Goal: Task Accomplishment & Management: Manage account settings

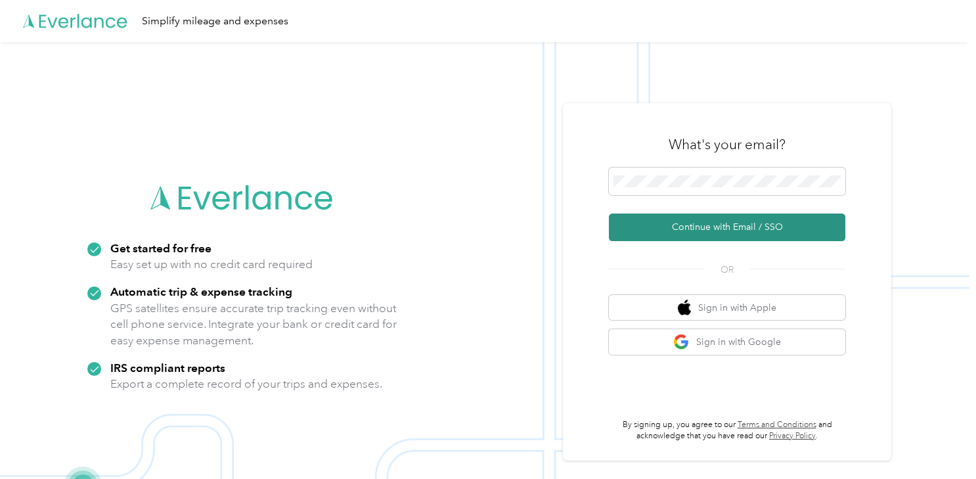
click at [722, 225] on button "Continue with Email / SSO" at bounding box center [727, 227] width 236 height 28
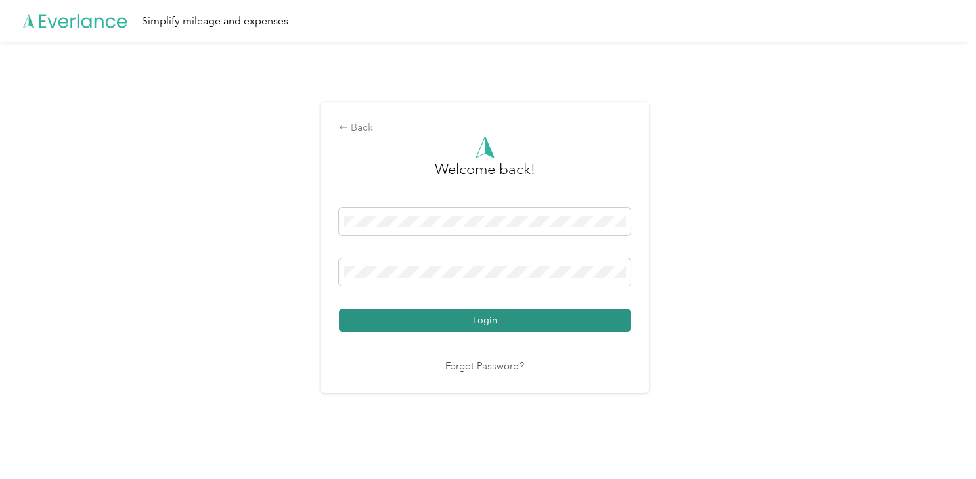
click at [551, 318] on button "Login" at bounding box center [484, 320] width 291 height 23
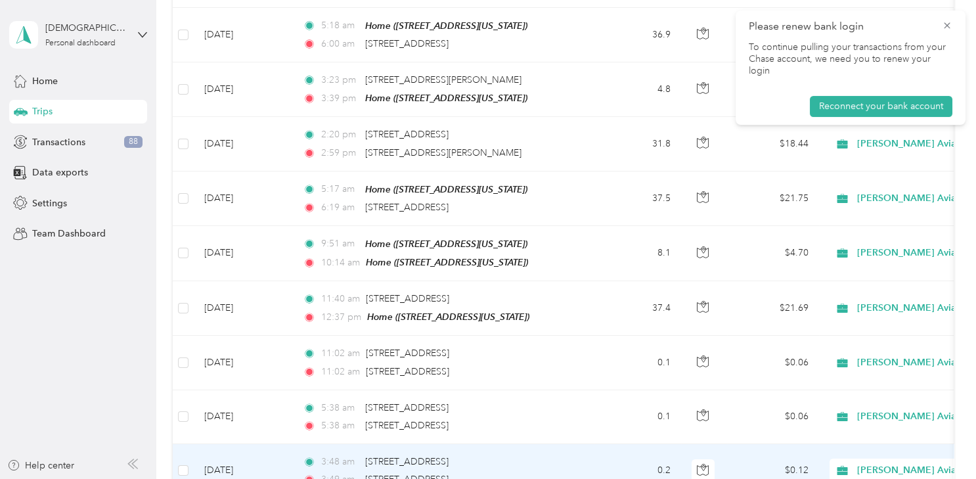
scroll to position [592, 0]
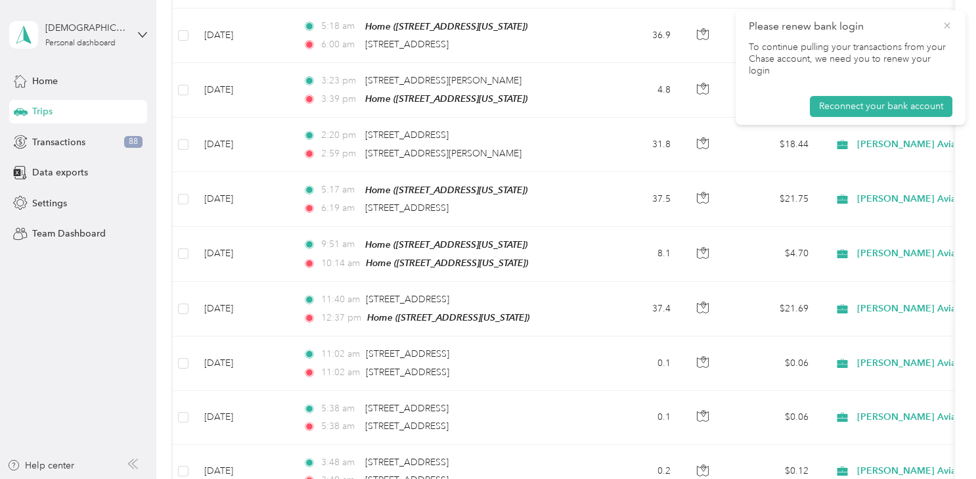
click at [947, 24] on icon at bounding box center [946, 26] width 11 height 12
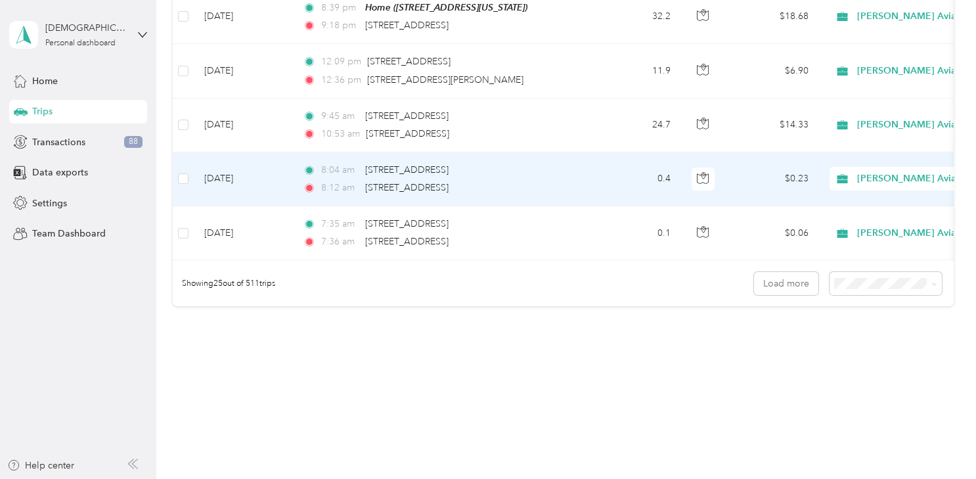
scroll to position [1323, 0]
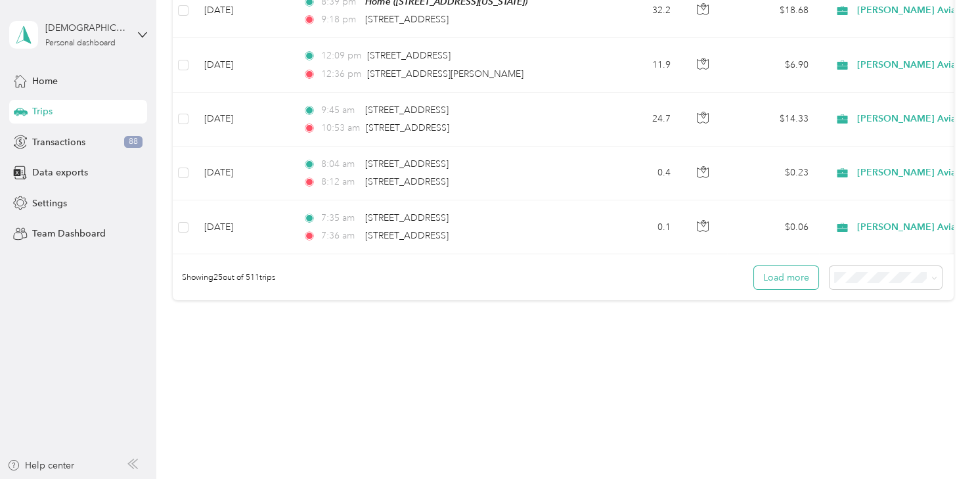
click at [787, 271] on button "Load more" at bounding box center [786, 277] width 64 height 23
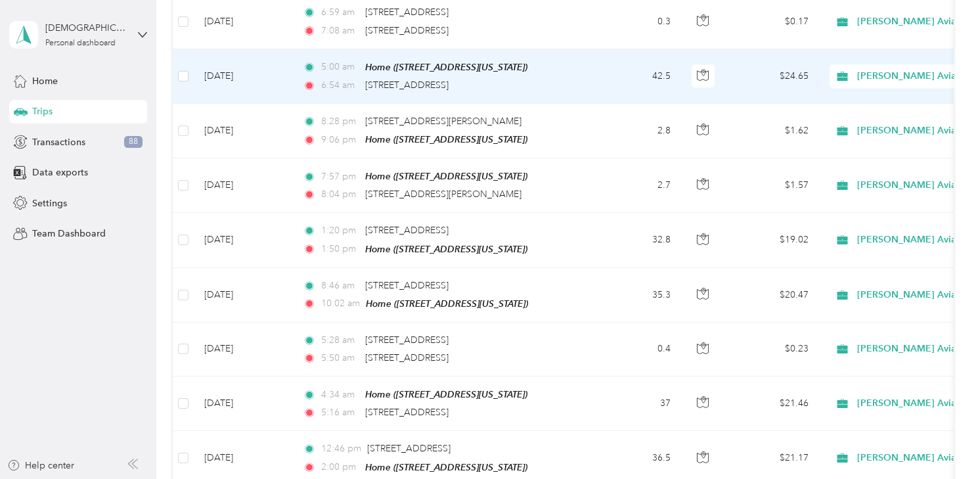
scroll to position [2232, 0]
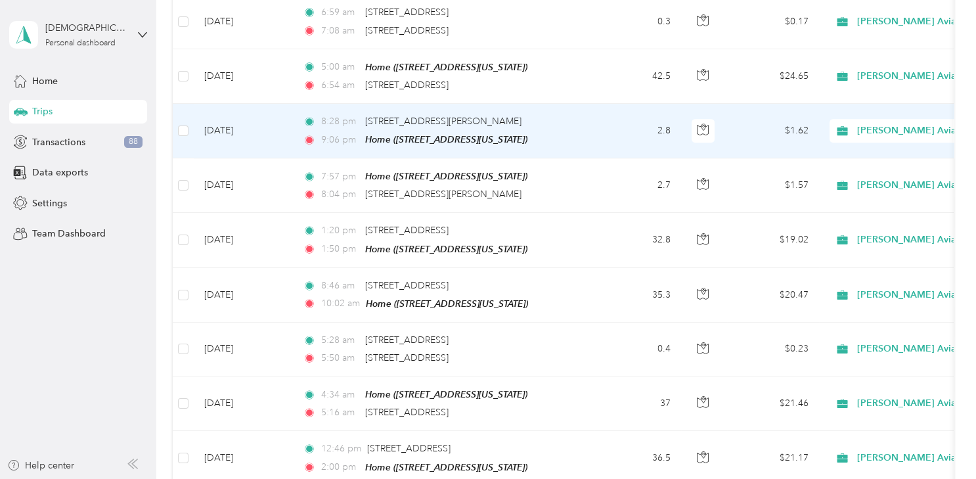
click at [889, 119] on div "[PERSON_NAME] Aviation Specialist" at bounding box center [910, 131] width 163 height 24
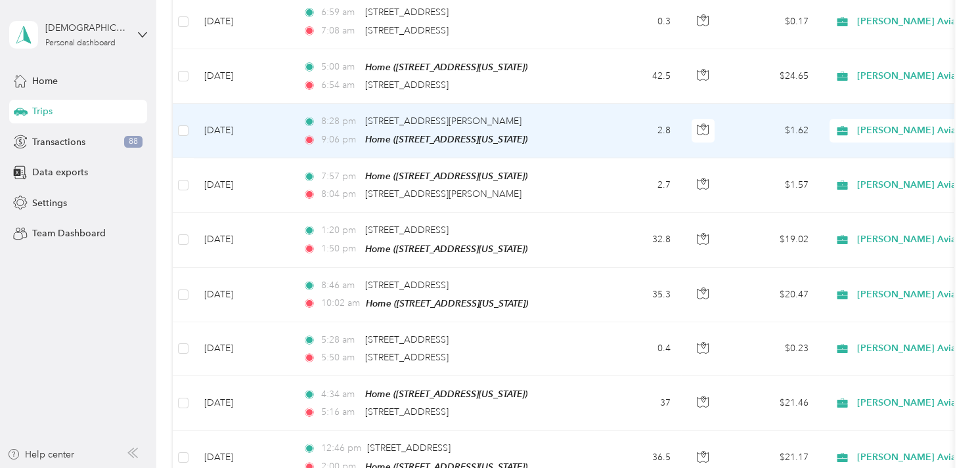
click at [873, 157] on span "Personal" at bounding box center [933, 163] width 177 height 14
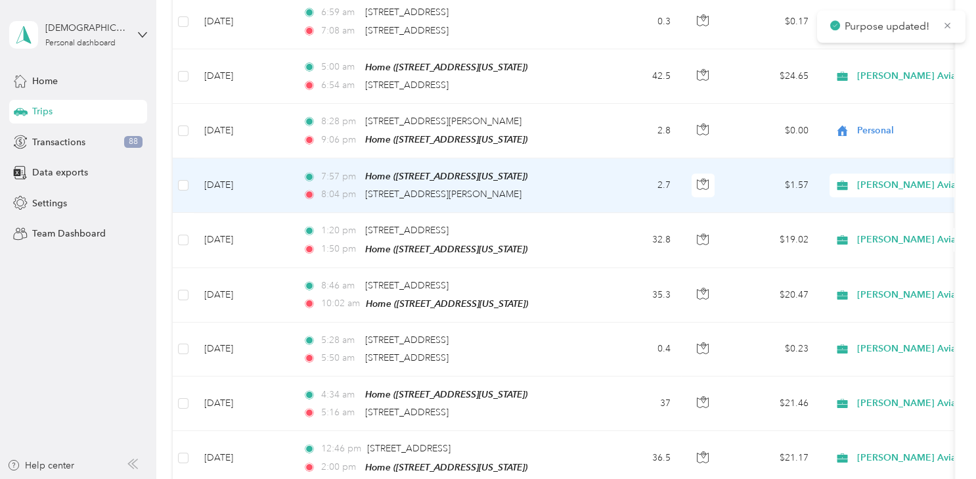
click at [882, 178] on span "[PERSON_NAME] Aviation Specialist" at bounding box center [937, 185] width 160 height 14
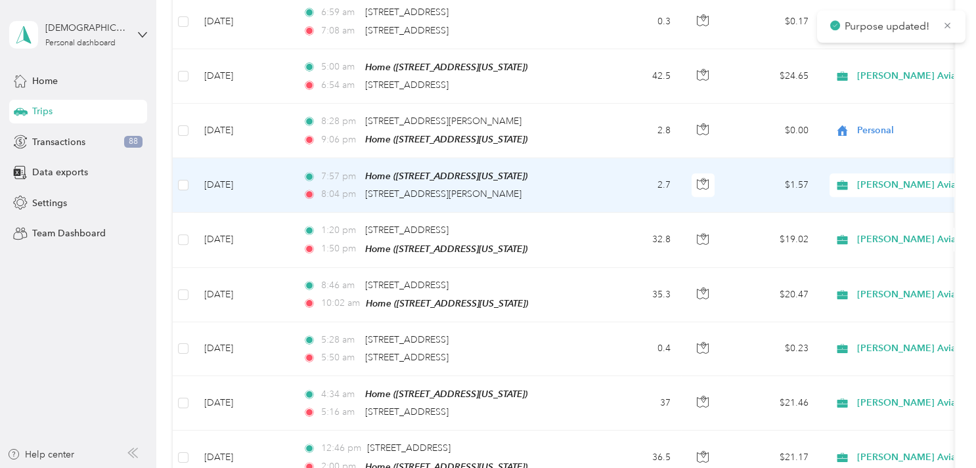
click at [869, 213] on span "Personal" at bounding box center [933, 209] width 177 height 14
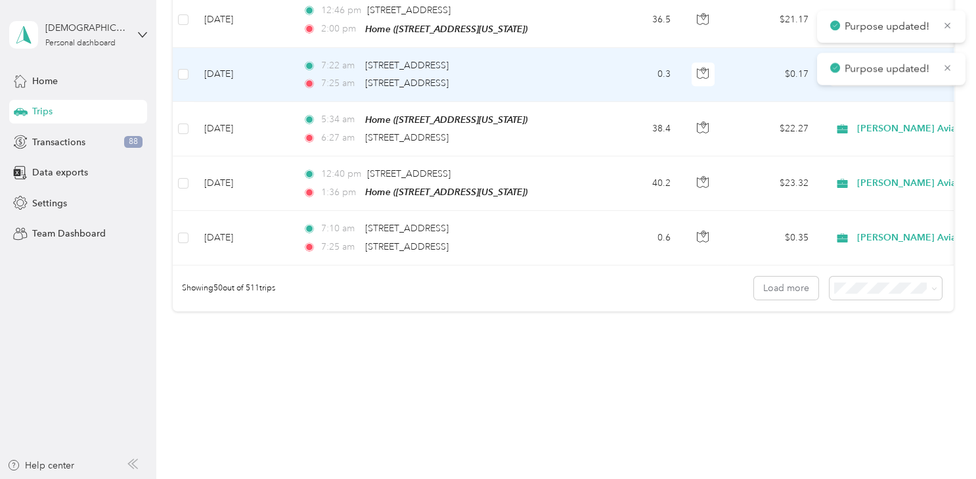
scroll to position [2672, 0]
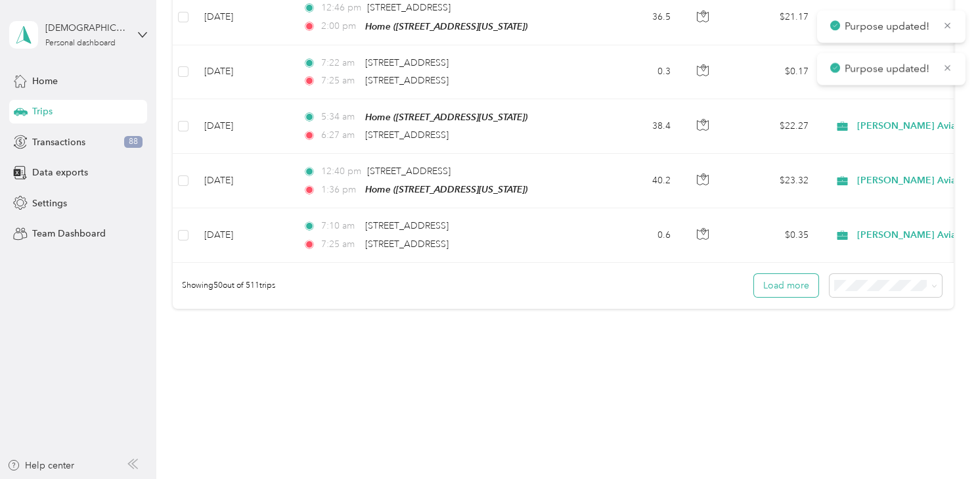
click at [783, 276] on button "Load more" at bounding box center [786, 285] width 64 height 23
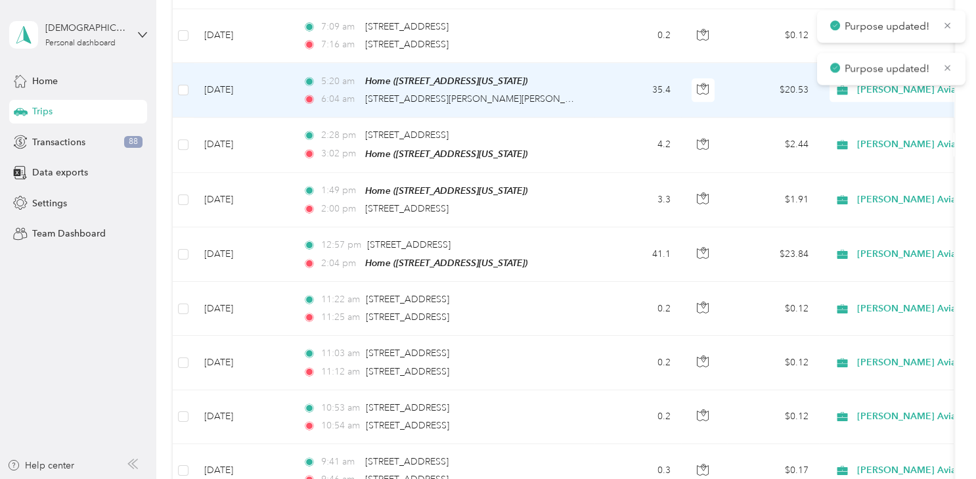
scroll to position [3630, 0]
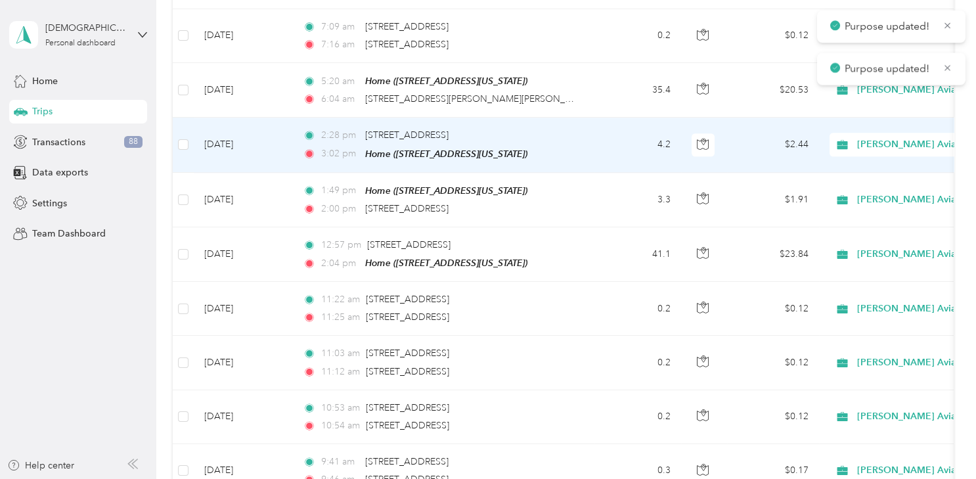
click at [884, 137] on span "[PERSON_NAME] Aviation Specialist" at bounding box center [937, 144] width 160 height 14
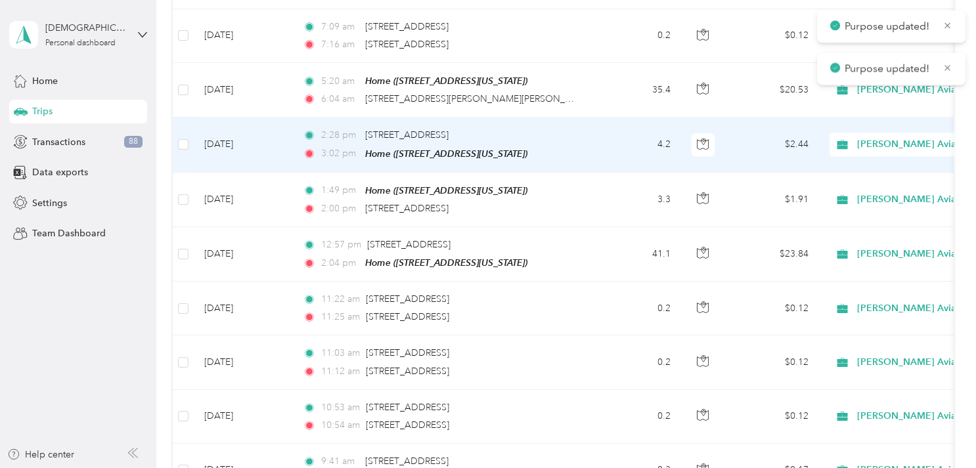
click at [865, 161] on span "Personal" at bounding box center [933, 157] width 177 height 14
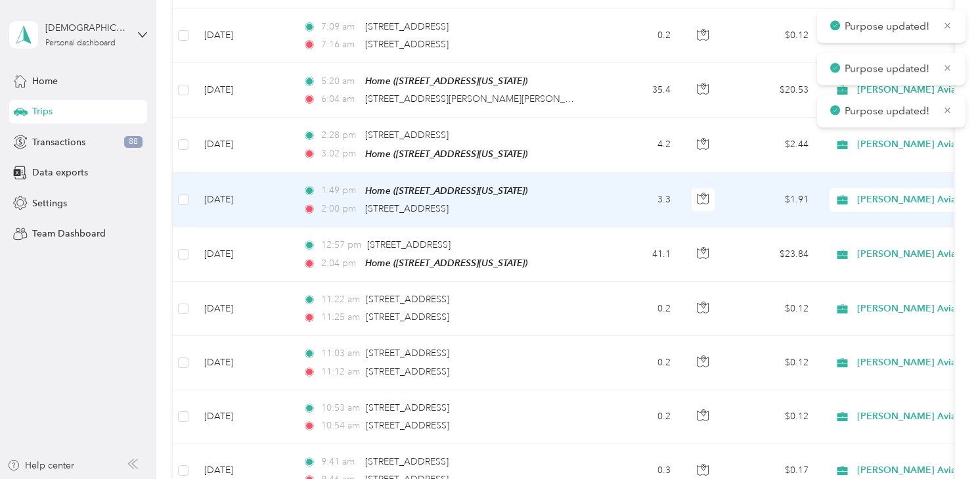
click at [867, 192] on span "[PERSON_NAME] Aviation Specialist" at bounding box center [937, 199] width 160 height 14
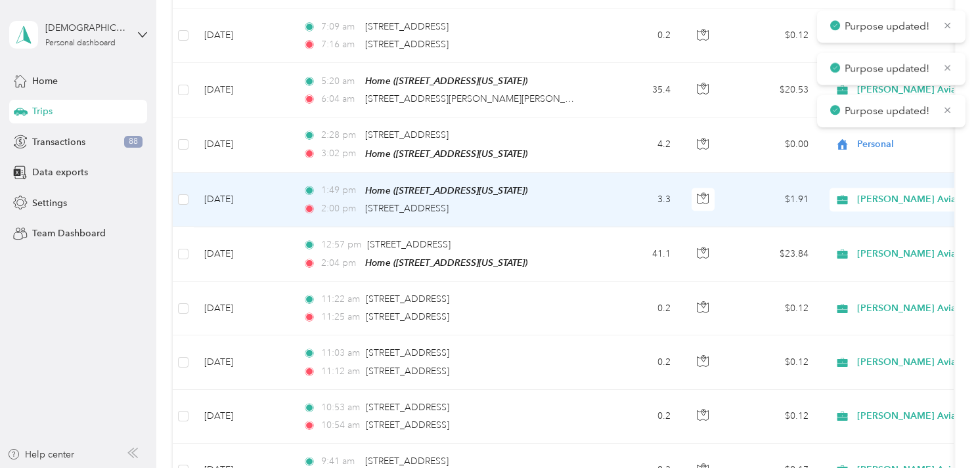
click at [860, 215] on span "Personal" at bounding box center [933, 210] width 177 height 14
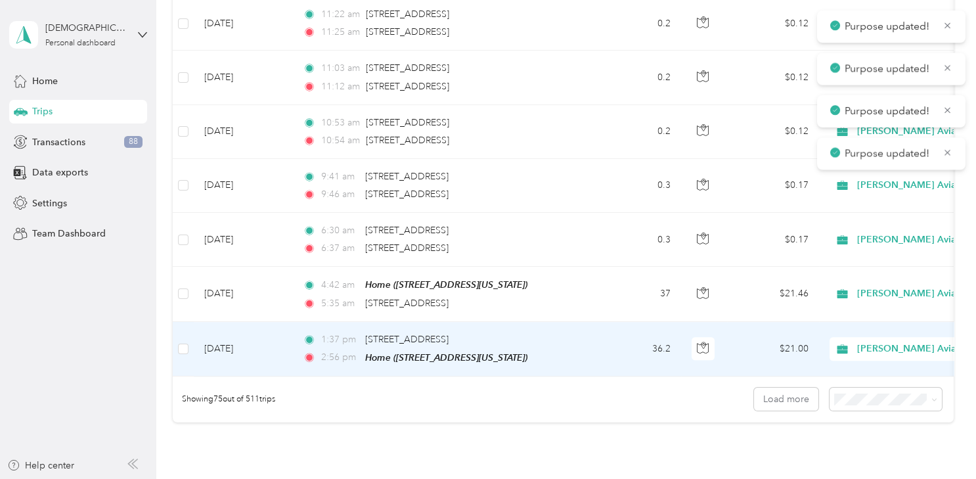
scroll to position [3916, 0]
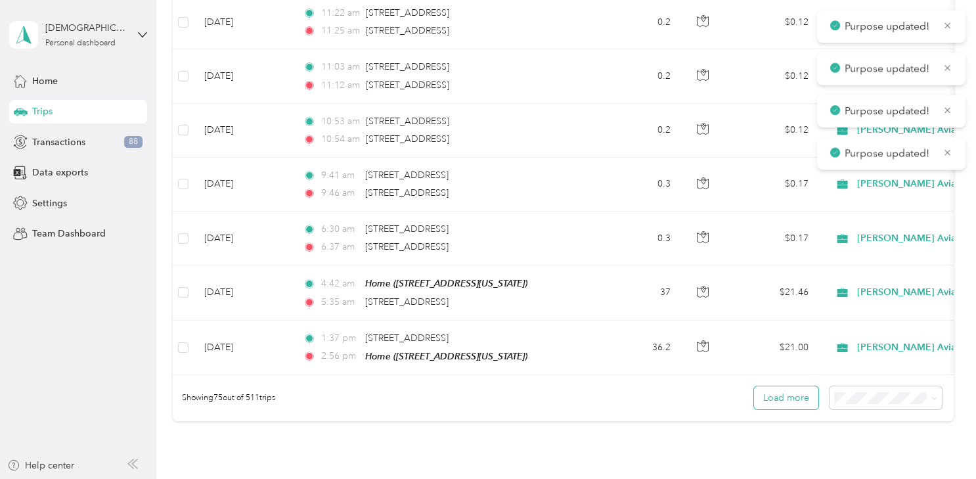
click at [796, 386] on button "Load more" at bounding box center [786, 397] width 64 height 23
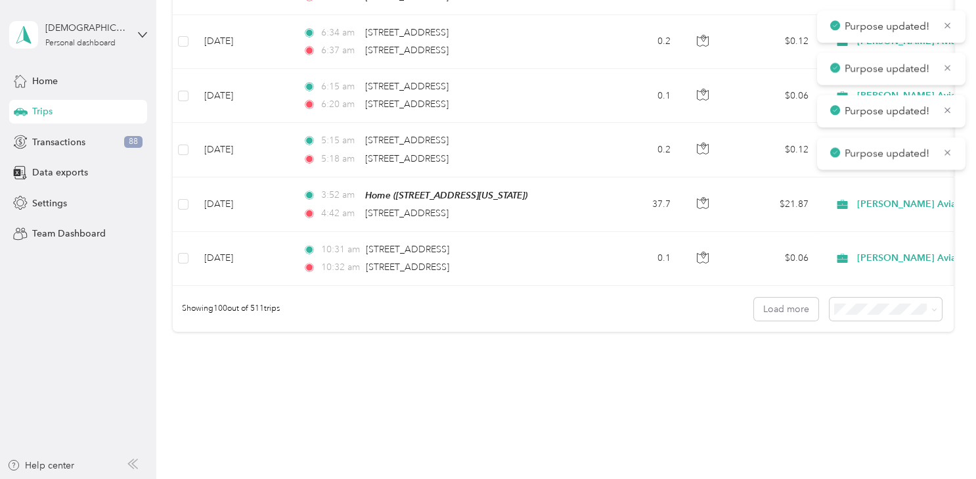
scroll to position [5363, 0]
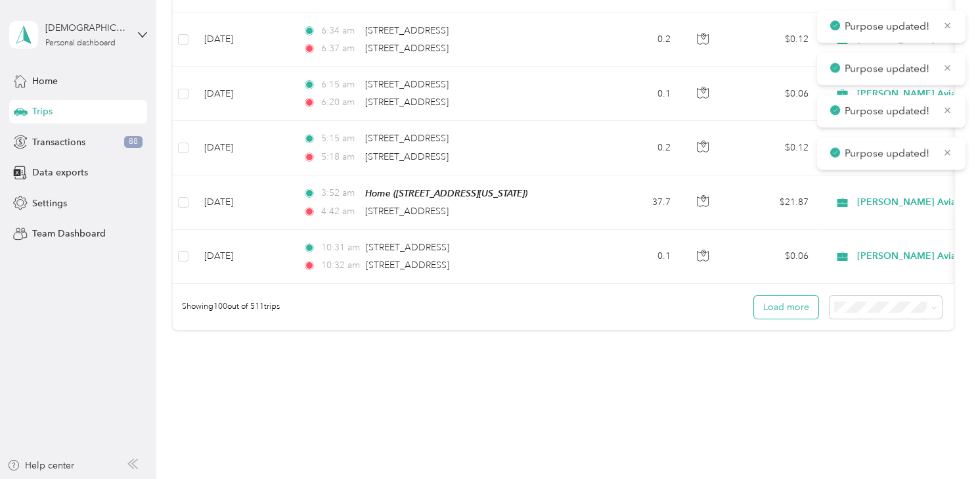
click at [787, 295] on button "Load more" at bounding box center [786, 306] width 64 height 23
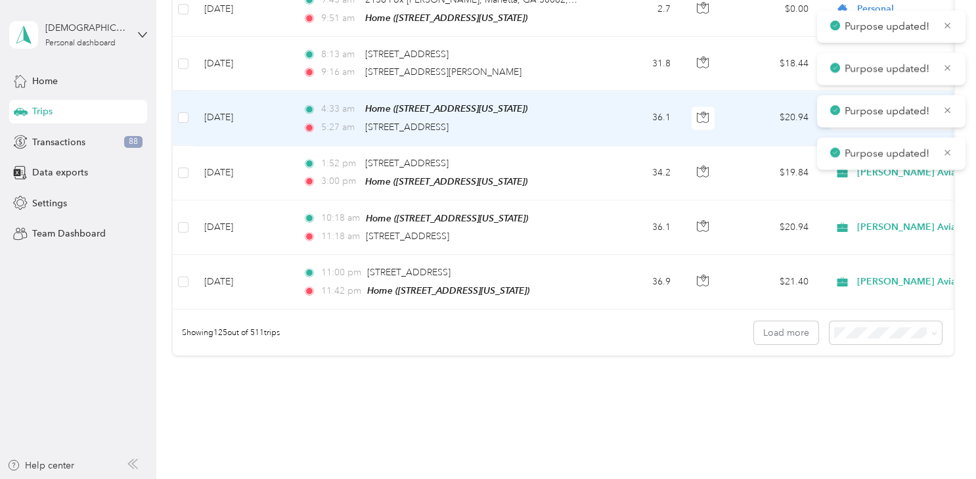
scroll to position [6709, 0]
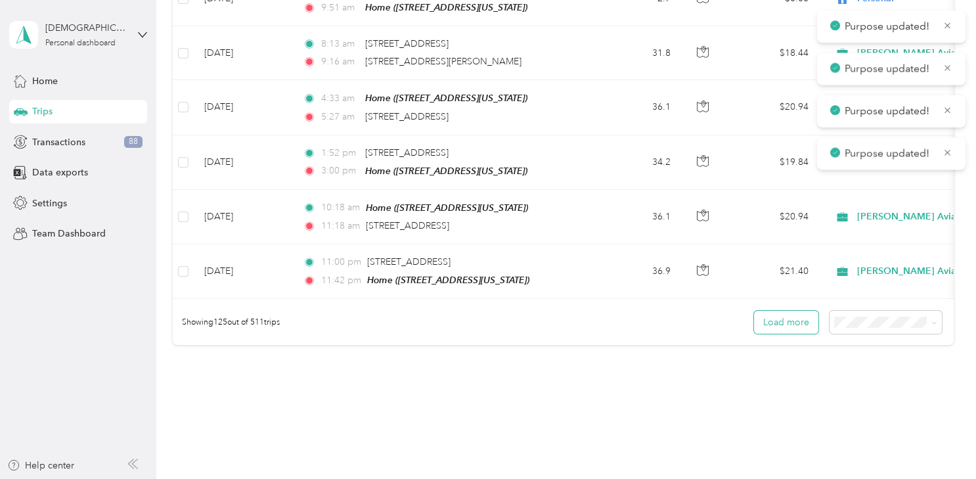
click at [794, 311] on button "Load more" at bounding box center [786, 322] width 64 height 23
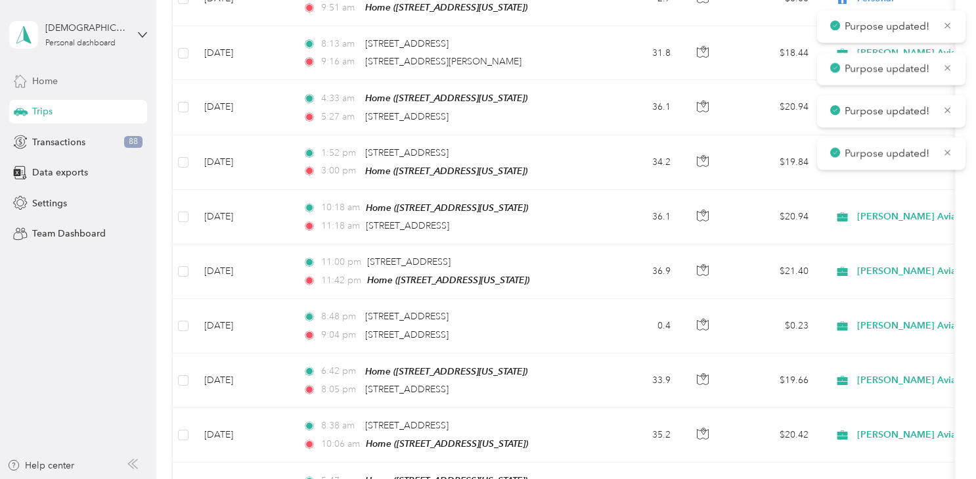
click at [78, 83] on div "Home" at bounding box center [78, 81] width 138 height 24
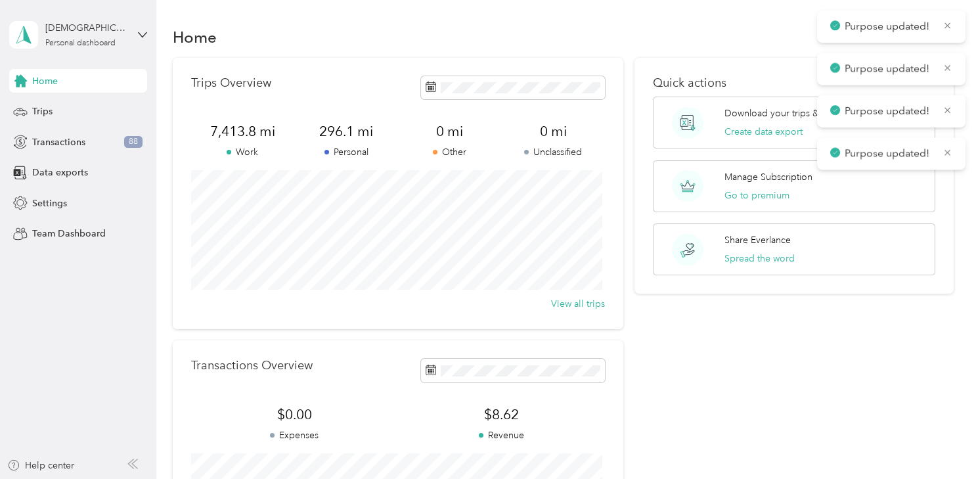
click at [140, 26] on div "[DEMOGRAPHIC_DATA][PERSON_NAME] Personal dashboard" at bounding box center [78, 35] width 138 height 46
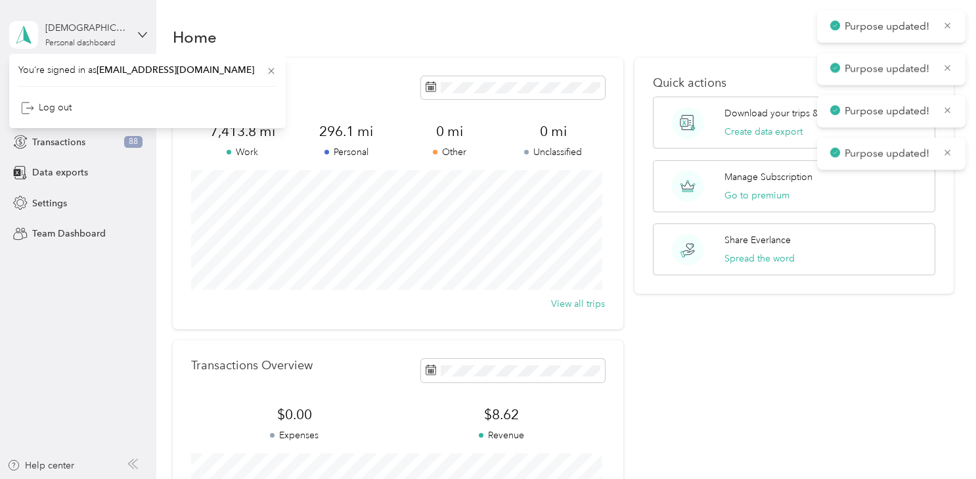
click at [140, 26] on div "[DEMOGRAPHIC_DATA][PERSON_NAME] Personal dashboard" at bounding box center [78, 35] width 138 height 46
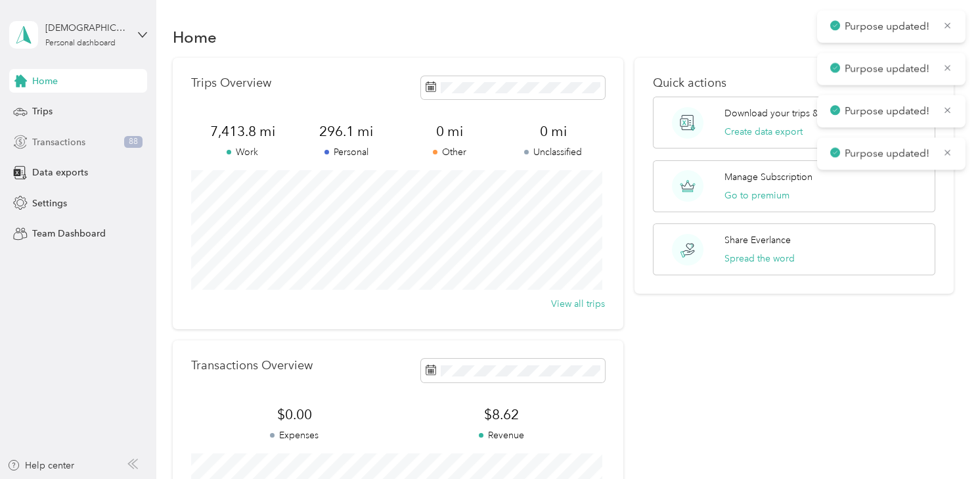
click at [73, 140] on span "Transactions" at bounding box center [58, 142] width 53 height 14
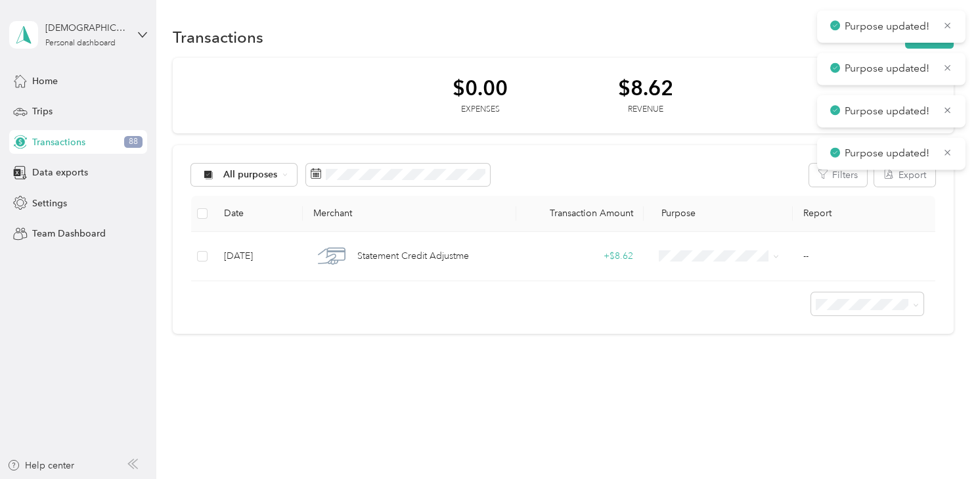
click at [146, 26] on div "[DEMOGRAPHIC_DATA][PERSON_NAME] Personal dashboard" at bounding box center [78, 35] width 138 height 46
click at [58, 108] on div "Log out" at bounding box center [147, 102] width 258 height 23
